Goal: Information Seeking & Learning: Learn about a topic

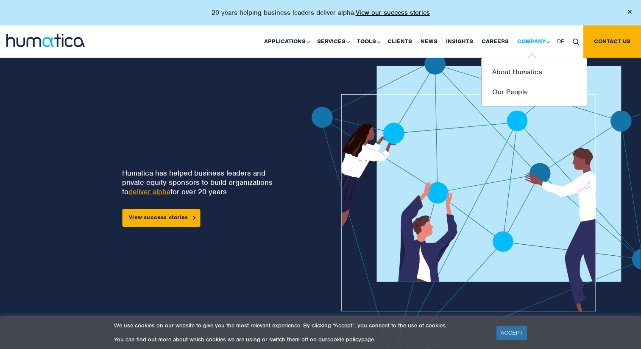
click at [531, 39] on link "Company" at bounding box center [533, 41] width 40 height 32
click at [518, 73] on link "About Humatica" at bounding box center [534, 72] width 105 height 20
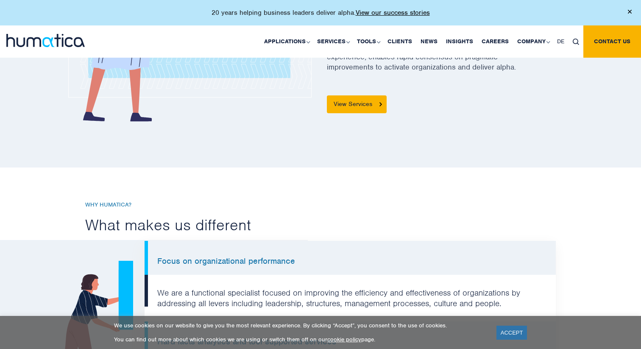
scroll to position [473, 0]
